Goal: Information Seeking & Learning: Learn about a topic

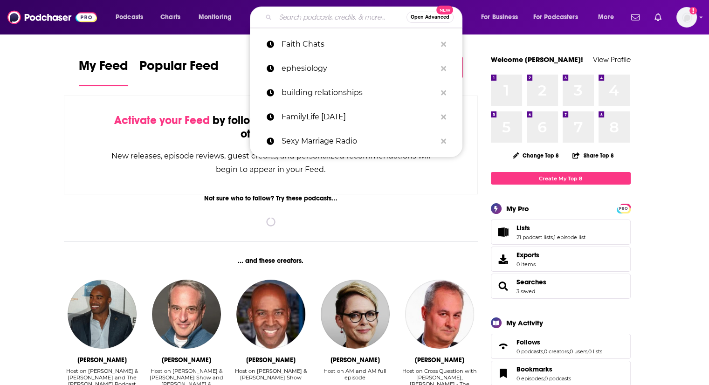
click at [356, 16] on input "Search podcasts, credits, & more..." at bounding box center [340, 17] width 131 height 15
paste input "Silver Disobedience® Perception Dynamics"
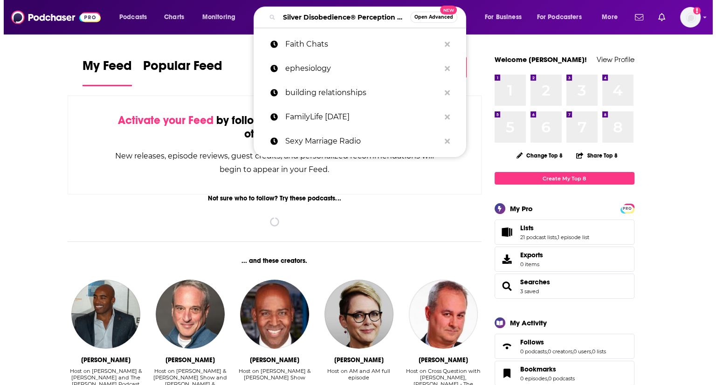
scroll to position [0, 43]
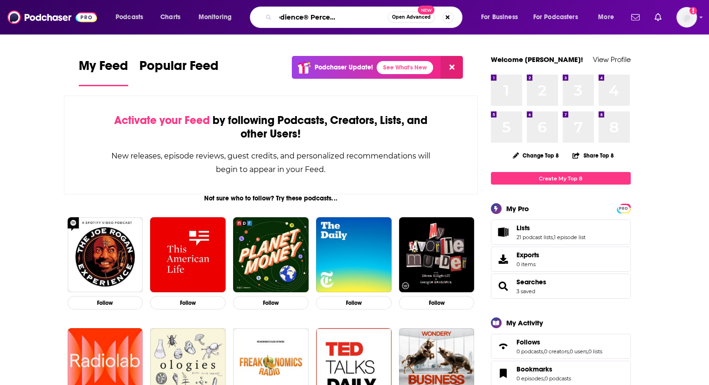
type input "Silver Disobedience® Perception Dynamics"
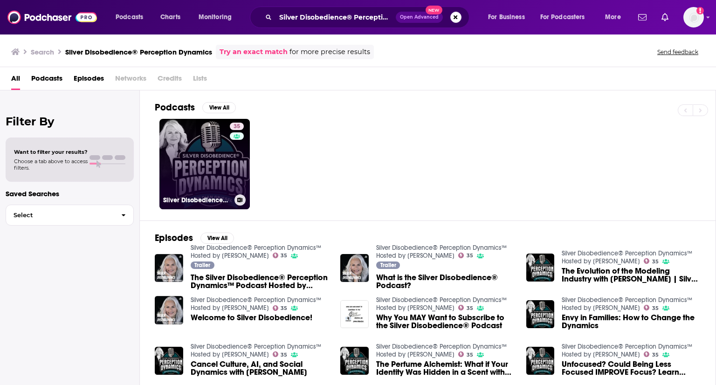
click at [231, 173] on div "35" at bounding box center [238, 159] width 16 height 72
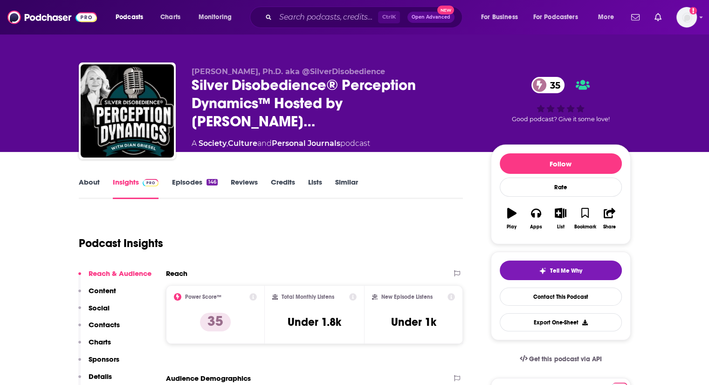
click at [98, 183] on link "About" at bounding box center [89, 188] width 21 height 21
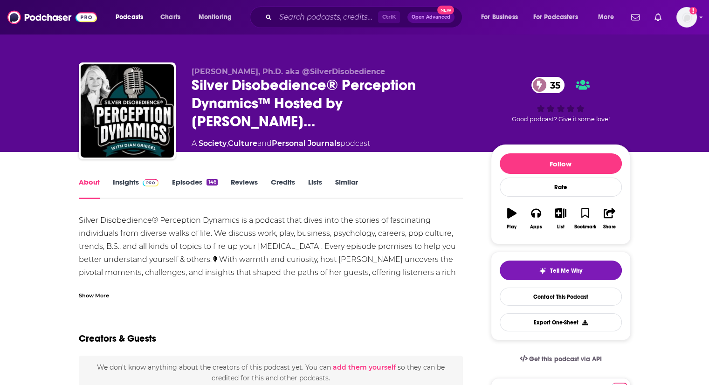
click at [88, 295] on div "Show More" at bounding box center [94, 294] width 30 height 9
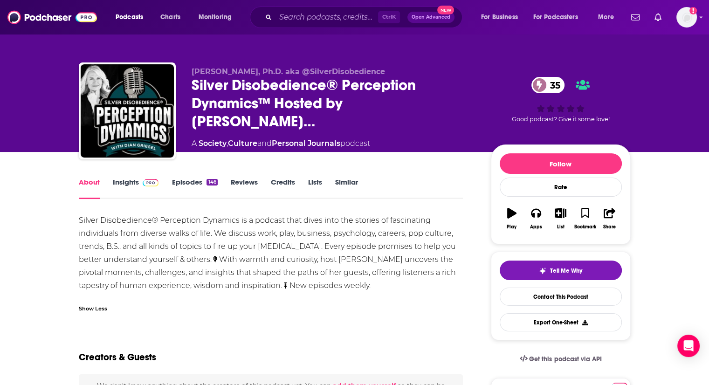
click at [130, 182] on link "Insights" at bounding box center [136, 188] width 46 height 21
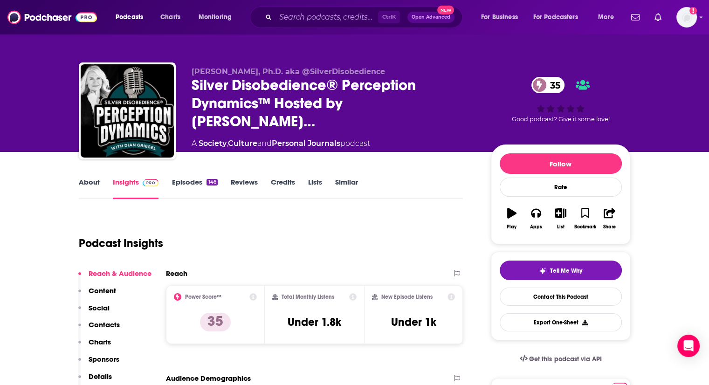
click at [177, 185] on link "Episodes 146" at bounding box center [194, 188] width 46 height 21
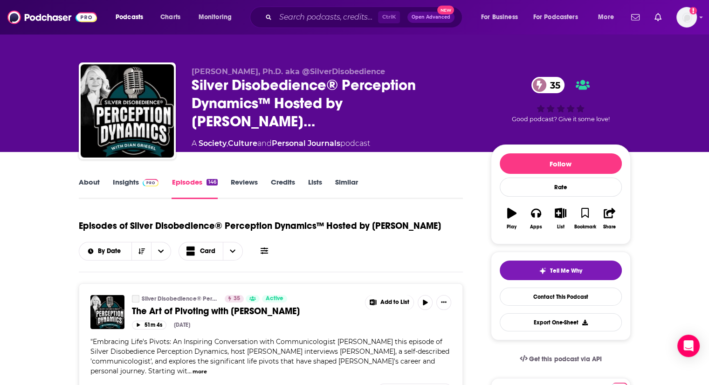
scroll to position [168, 0]
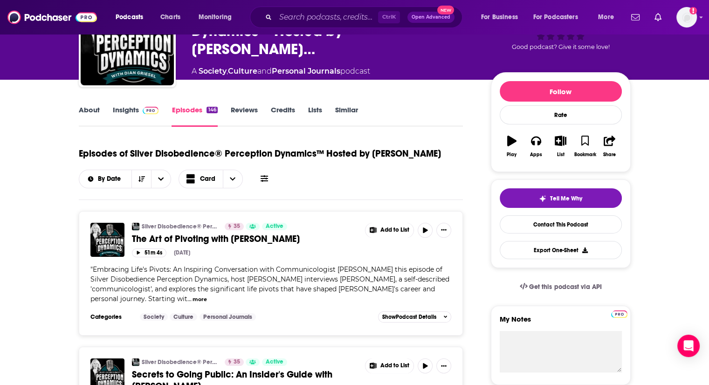
scroll to position [0, 0]
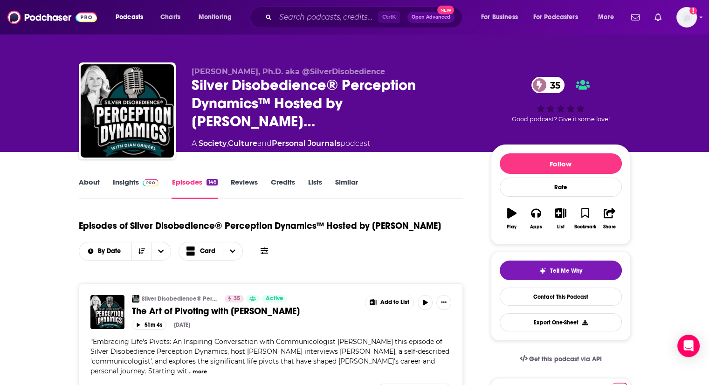
click at [137, 183] on link "Insights" at bounding box center [136, 188] width 46 height 21
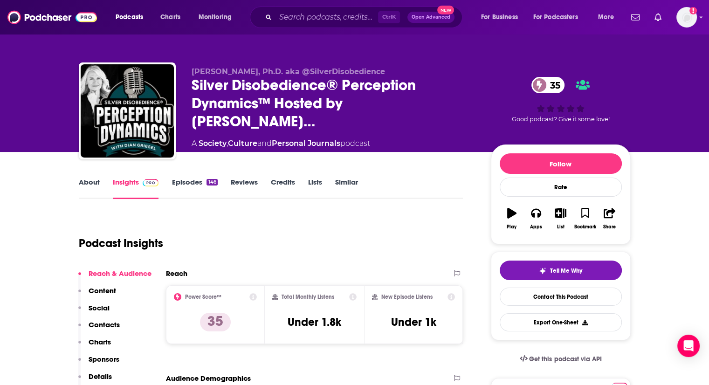
click at [175, 186] on link "Episodes 146" at bounding box center [194, 188] width 46 height 21
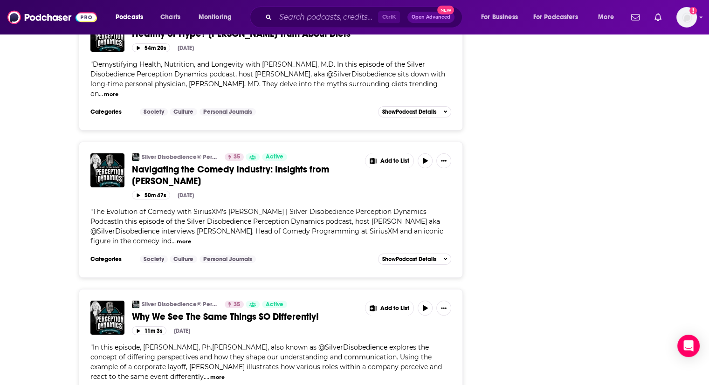
scroll to position [3491, 0]
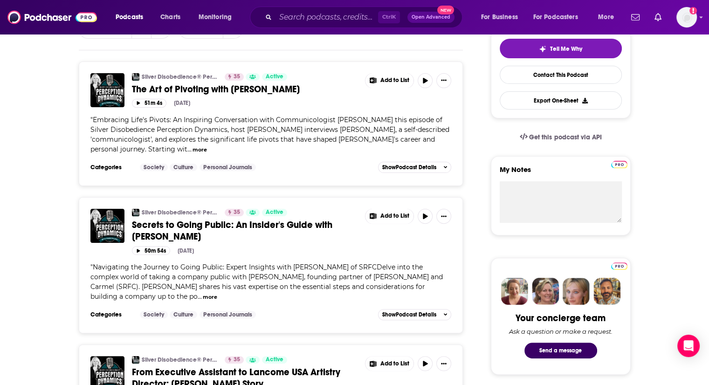
scroll to position [0, 0]
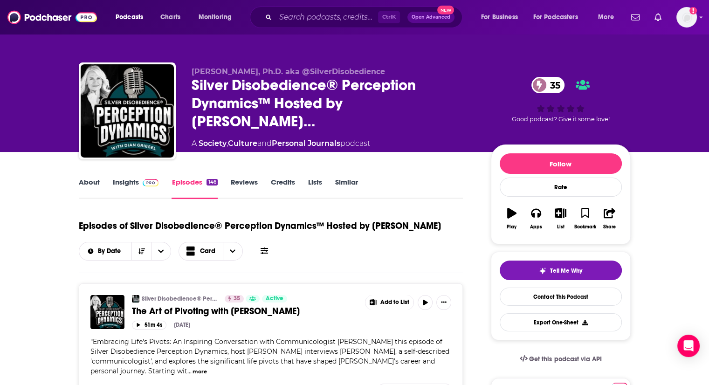
click at [137, 190] on link "Insights" at bounding box center [136, 188] width 46 height 21
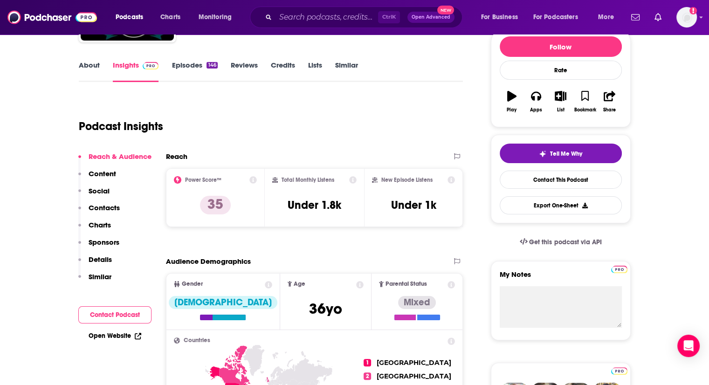
scroll to position [117, 0]
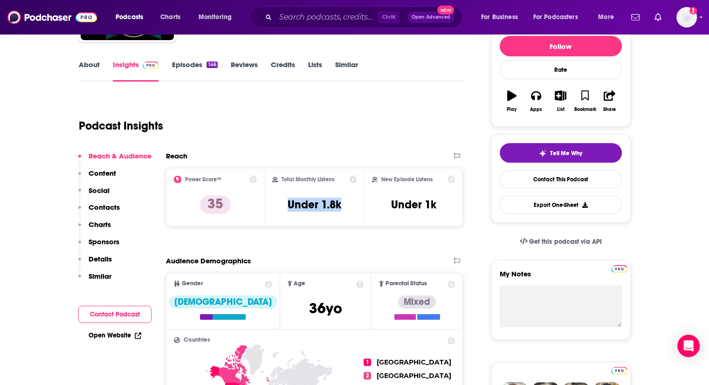
drag, startPoint x: 289, startPoint y: 202, endPoint x: 341, endPoint y: 211, distance: 52.6
click at [341, 211] on div "Total Monthly Listens Under 1.8k" at bounding box center [314, 197] width 84 height 43
copy h3 "Under 1.8k"
